Goal: Information Seeking & Learning: Learn about a topic

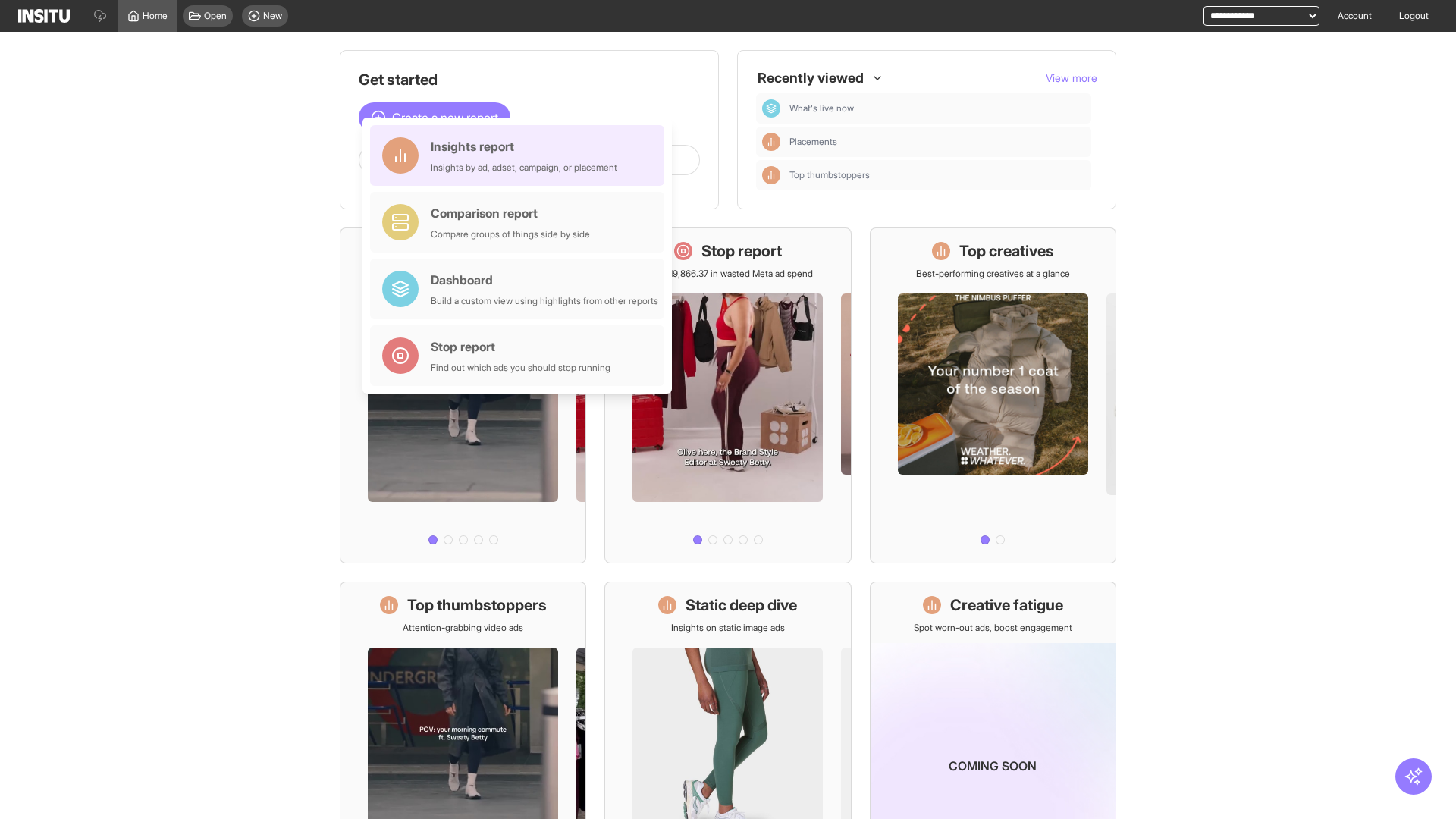
click at [521, 155] on div "Insights report Insights by ad, adset, campaign, or placement" at bounding box center [524, 155] width 187 height 36
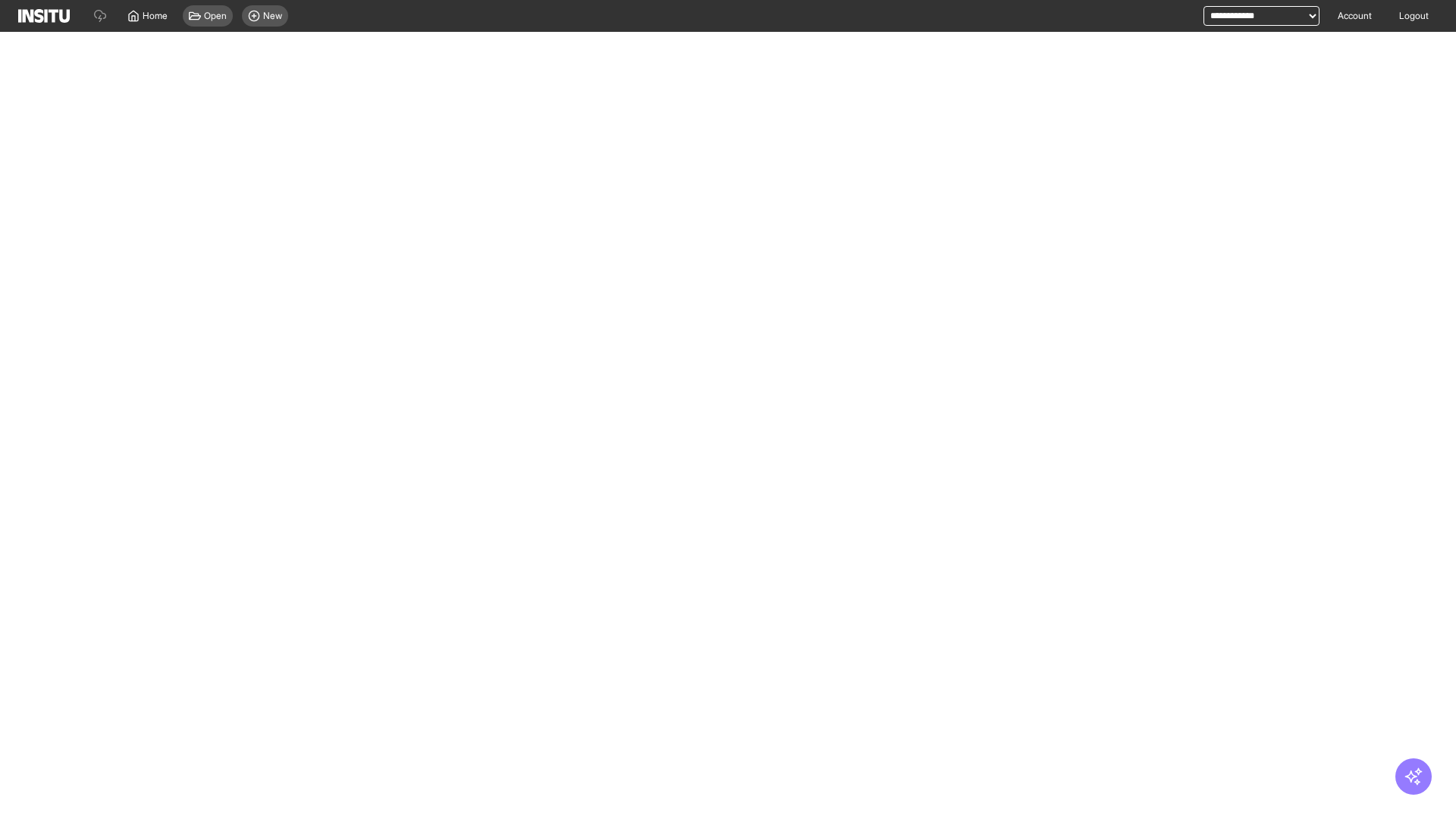
select select "**"
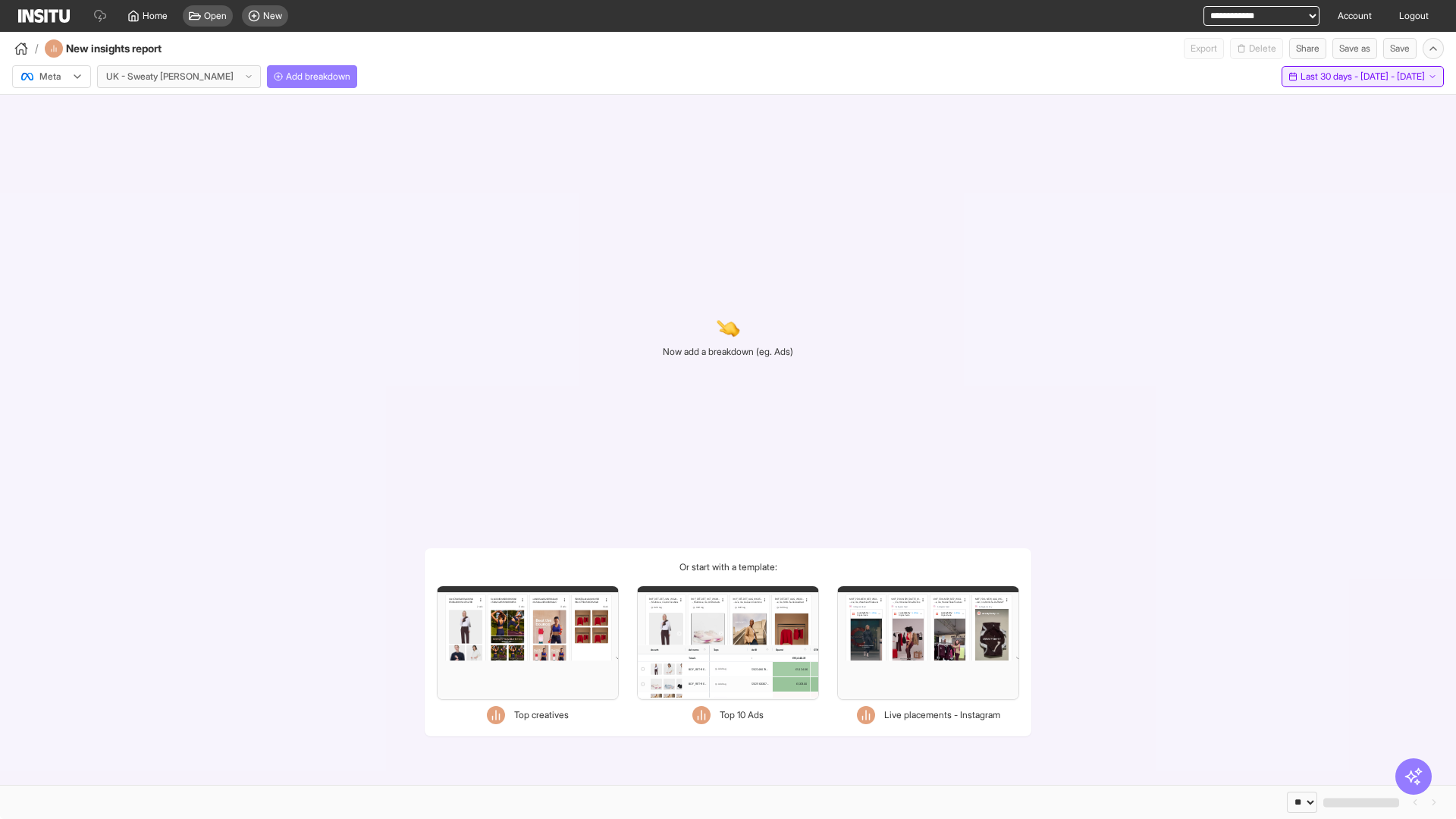
click at [1327, 76] on span "Last 30 days - [DATE] - [DATE]" at bounding box center [1363, 76] width 125 height 12
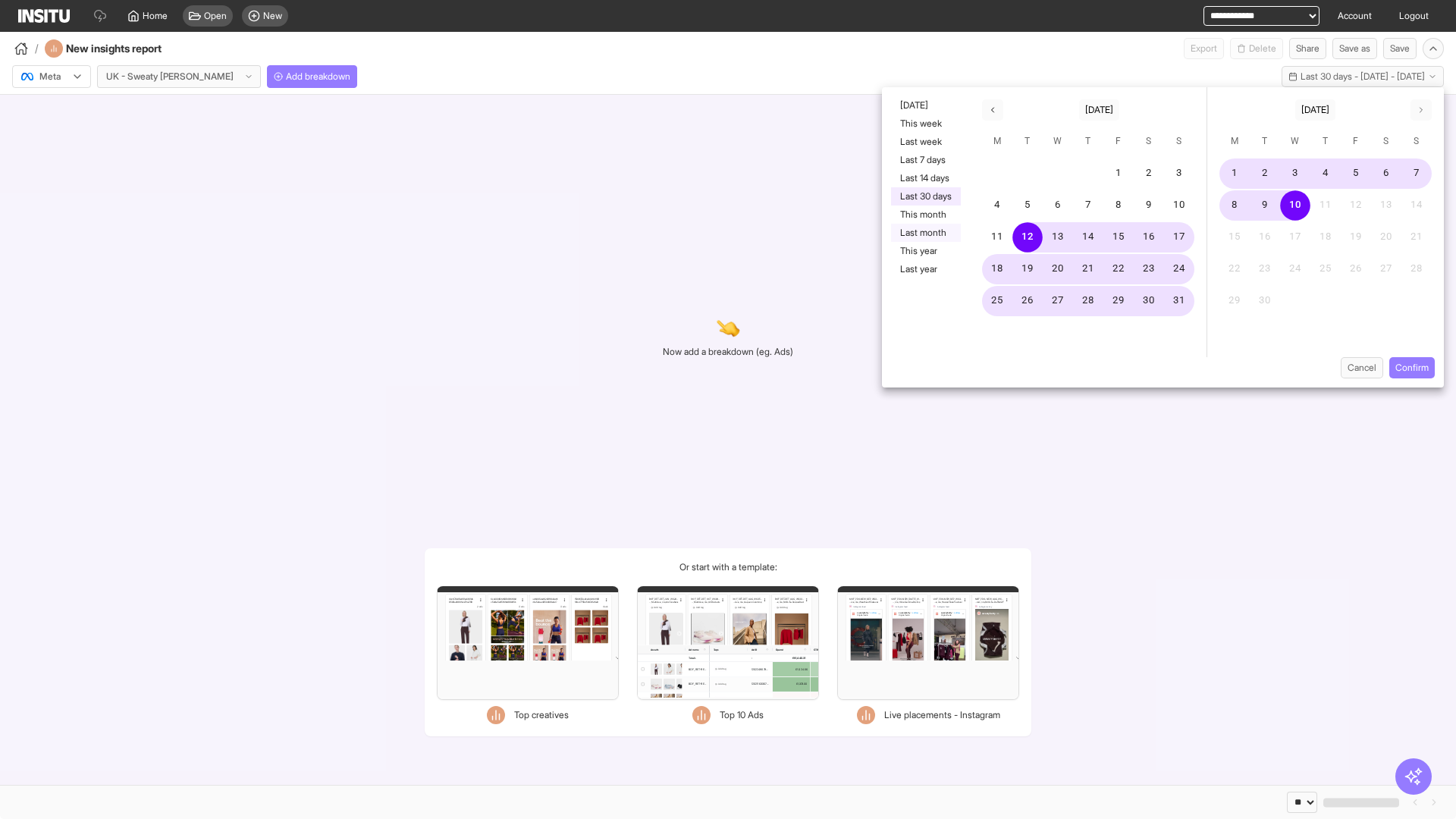
click at [925, 233] on button "Last month" at bounding box center [926, 233] width 70 height 19
